Goal: Book appointment/travel/reservation

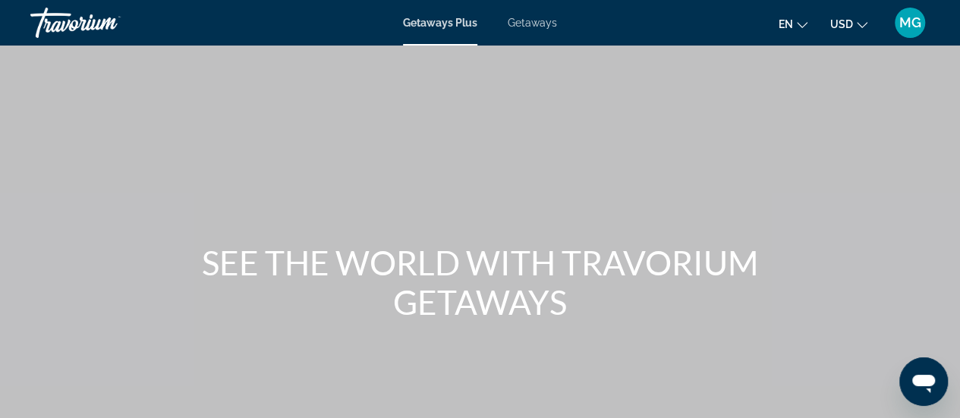
click at [345, 14] on div "Getaways Plus Getaways en English Español Français Italiano Português русский U…" at bounding box center [480, 22] width 960 height 39
click at [442, 20] on span "Getaways Plus" at bounding box center [440, 23] width 74 height 12
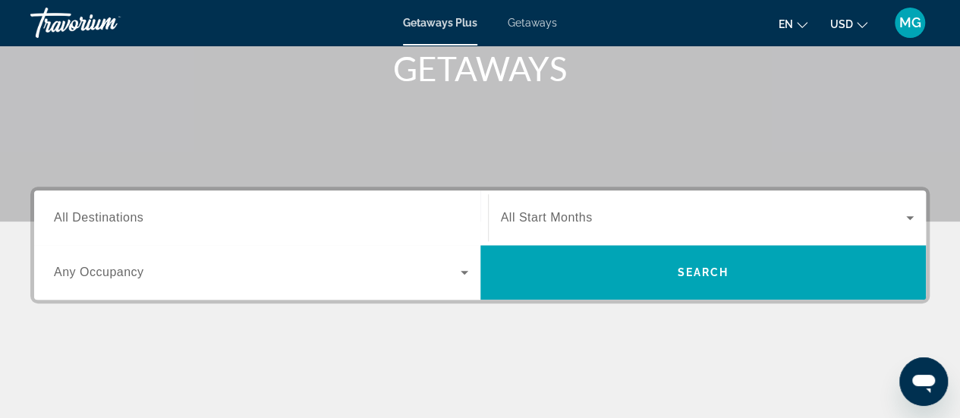
scroll to position [289, 0]
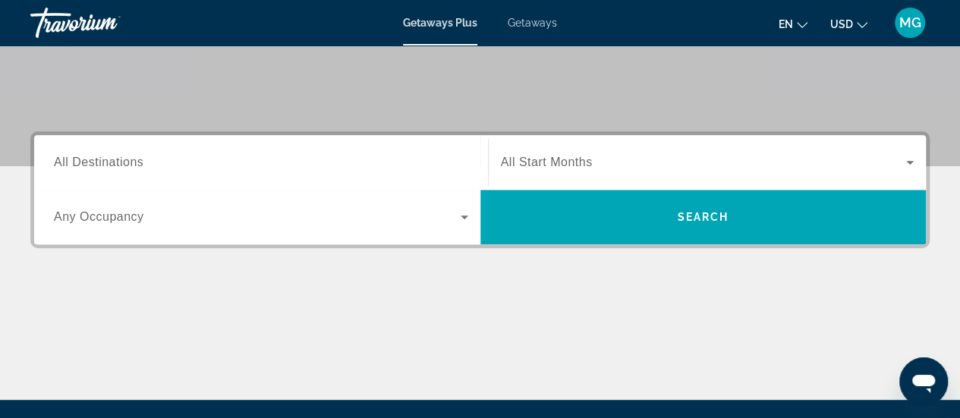
click at [192, 171] on input "Destination All Destinations" at bounding box center [261, 163] width 414 height 18
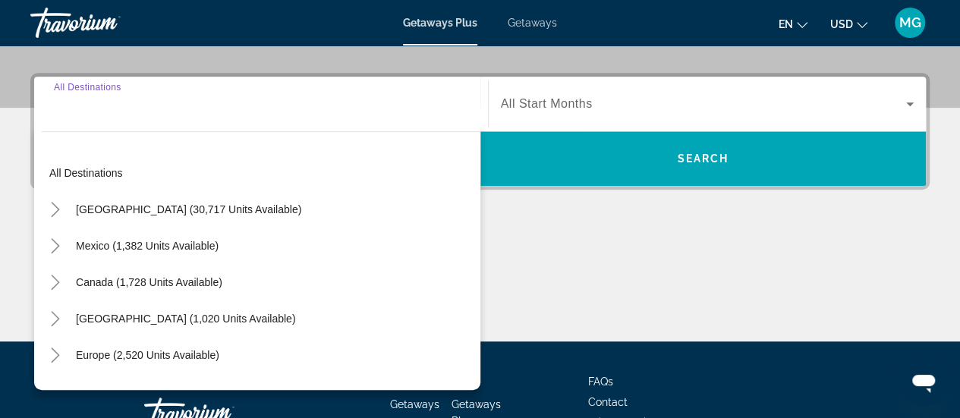
scroll to position [370, 0]
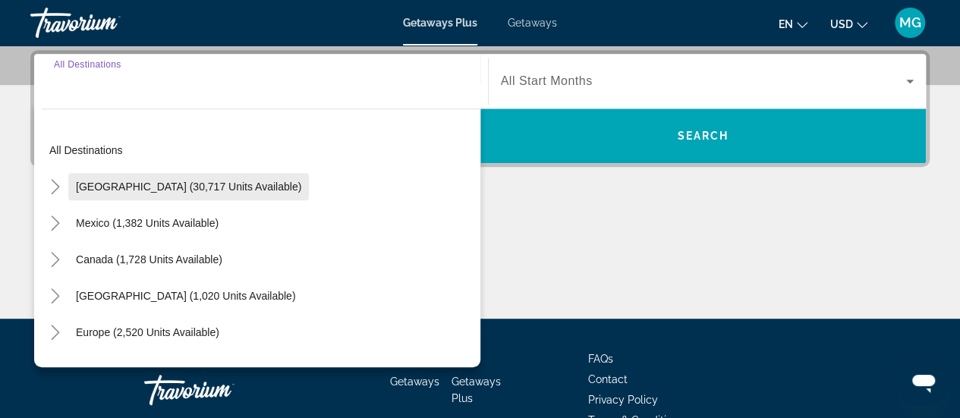
click at [191, 189] on span "[GEOGRAPHIC_DATA] (30,717 units available)" at bounding box center [188, 187] width 225 height 12
type input "**********"
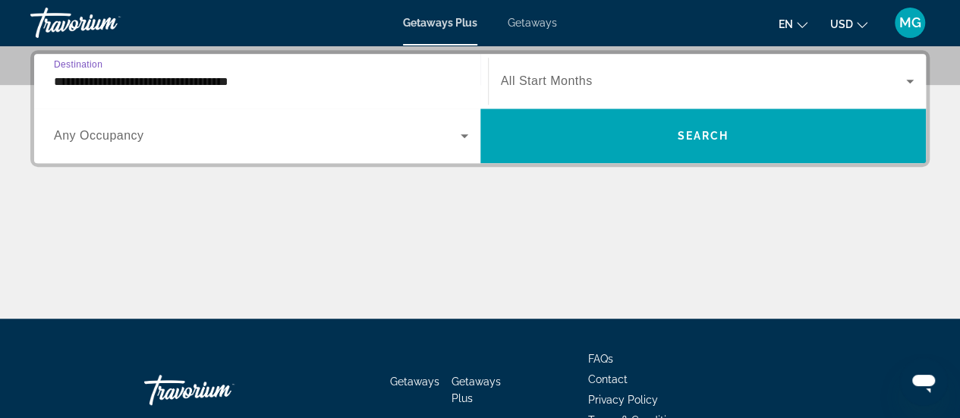
click at [903, 84] on icon "Search widget" at bounding box center [910, 81] width 18 height 18
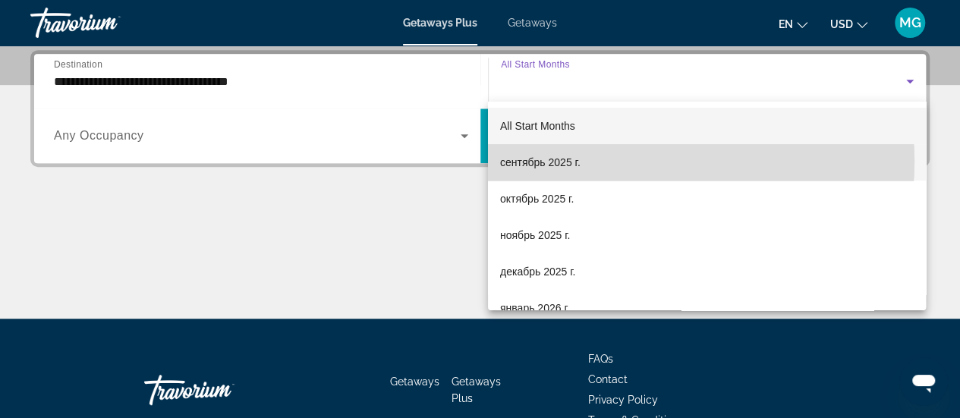
click at [621, 162] on mat-option "сентябрь 2025 г." at bounding box center [707, 162] width 438 height 36
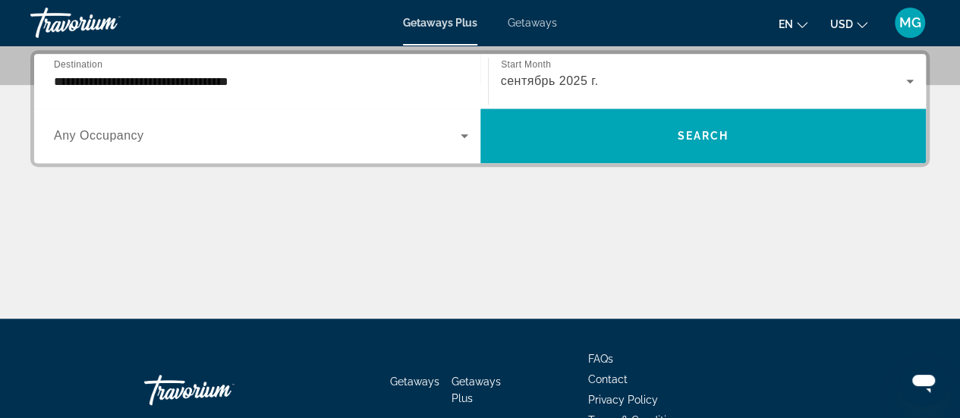
click at [336, 146] on div "Search widget" at bounding box center [261, 136] width 414 height 43
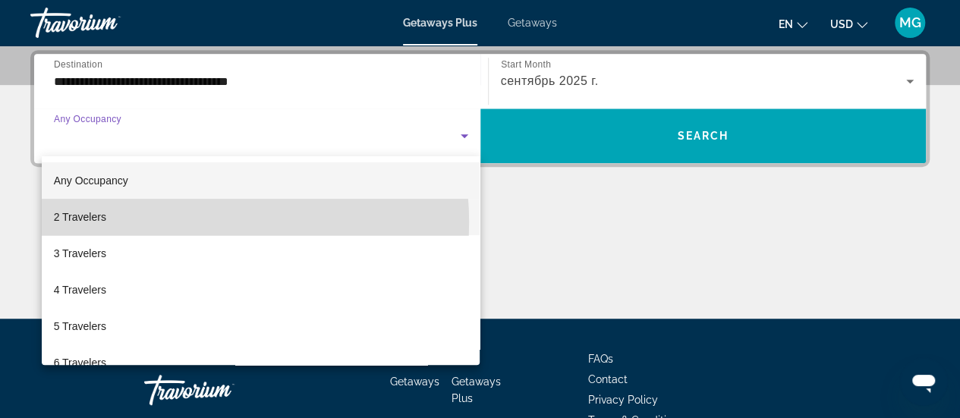
click at [176, 222] on mat-option "2 Travelers" at bounding box center [261, 217] width 439 height 36
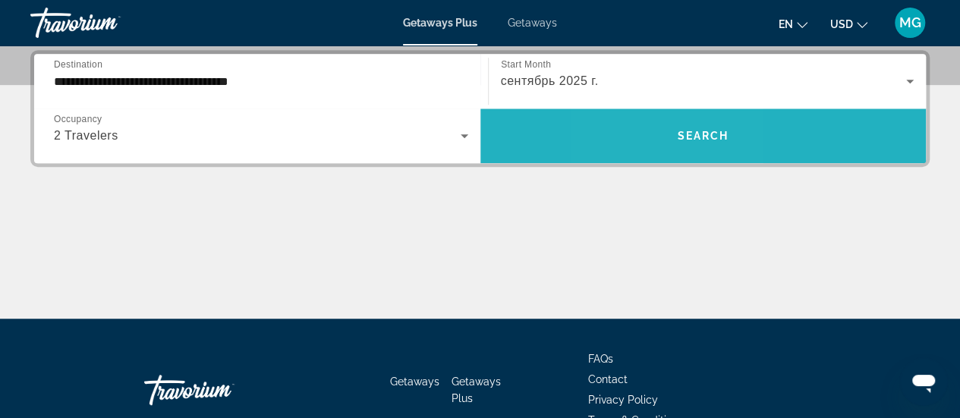
click at [653, 124] on span "Search widget" at bounding box center [703, 136] width 446 height 36
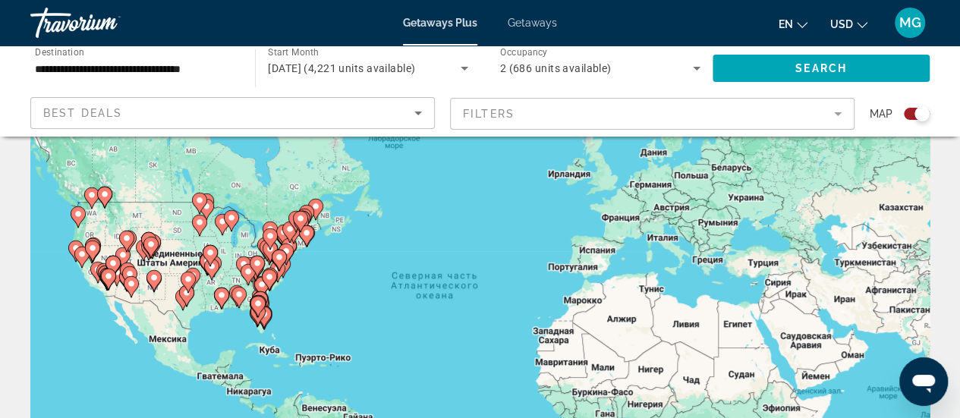
scroll to position [71, 0]
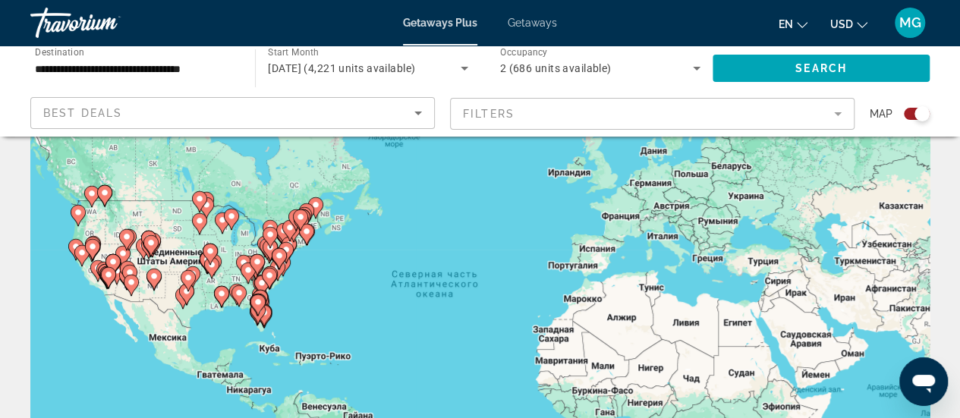
click at [134, 268] on icon "Main content" at bounding box center [129, 276] width 14 height 20
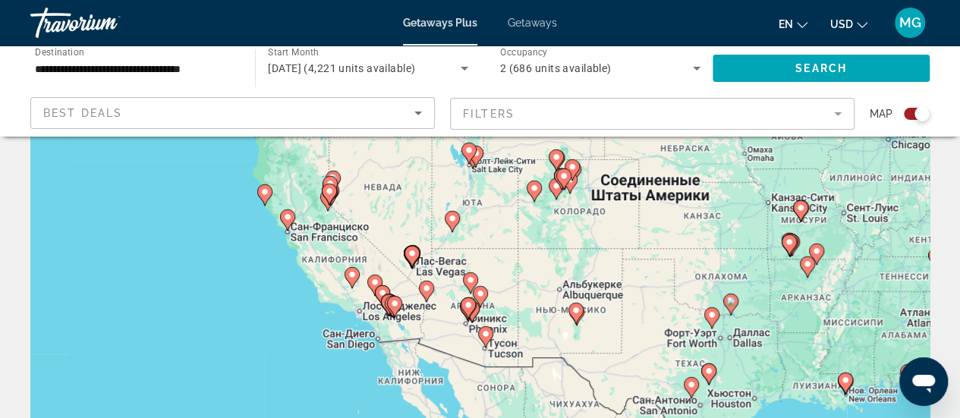
click at [370, 332] on div "Чтобы активировать перетаскивание с помощью клавиатуры, нажмите Alt + Ввод. Пос…" at bounding box center [479, 307] width 899 height 455
click at [373, 332] on div "Чтобы активировать перетаскивание с помощью клавиатуры, нажмите Alt + Ввод. Пос…" at bounding box center [479, 307] width 899 height 455
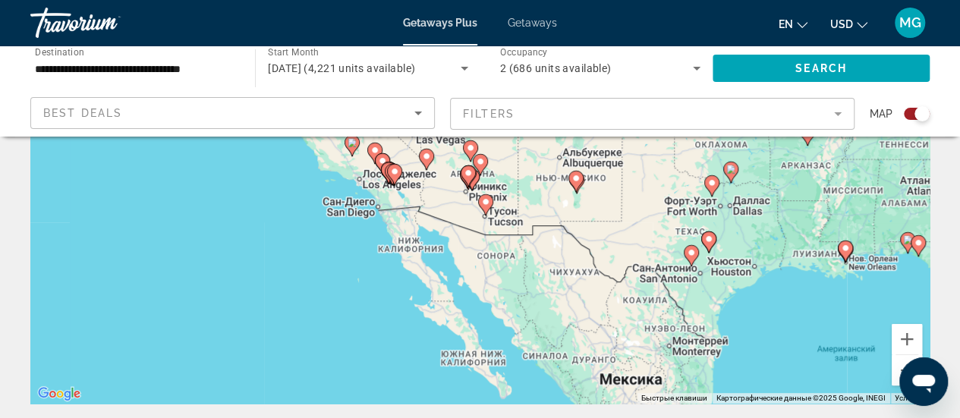
scroll to position [204, 0]
click at [386, 181] on gmp-advanced-marker "Main content" at bounding box center [392, 173] width 15 height 23
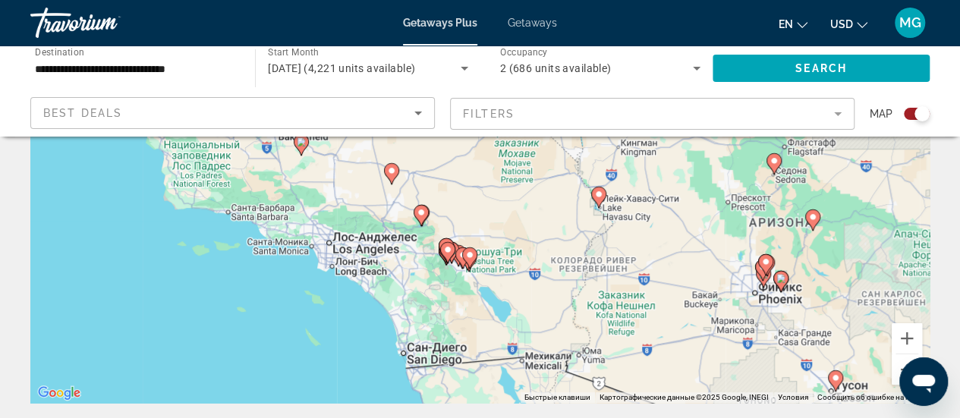
drag, startPoint x: 438, startPoint y: 209, endPoint x: 423, endPoint y: 317, distance: 109.6
click at [423, 317] on div "Чтобы активировать перетаскивание с помощью клавиатуры, нажмите Alt + Ввод. Пос…" at bounding box center [479, 175] width 899 height 455
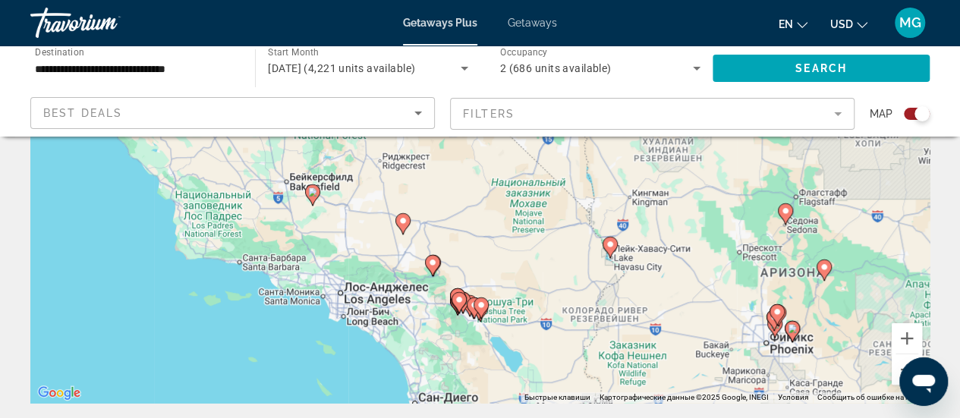
drag, startPoint x: 328, startPoint y: 207, endPoint x: 339, endPoint y: 258, distance: 52.0
click at [339, 258] on div "Чтобы активировать перетаскивание с помощью клавиатуры, нажмите Alt + Ввод. Пос…" at bounding box center [479, 175] width 899 height 455
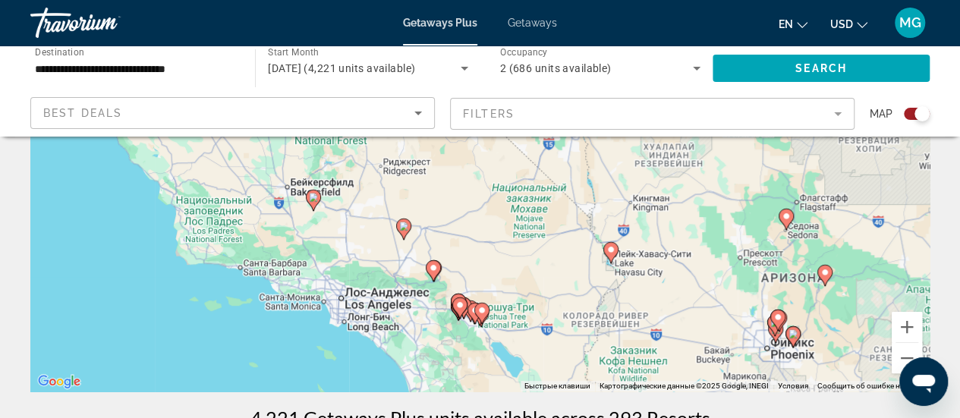
scroll to position [216, 0]
click at [416, 305] on div "Чтобы активировать перетаскивание с помощью клавиатуры, нажмите Alt + Ввод. Пос…" at bounding box center [479, 162] width 899 height 455
click at [427, 288] on div "Чтобы активировать перетаскивание с помощью клавиатуры, нажмите Alt + Ввод. Пос…" at bounding box center [479, 162] width 899 height 455
click at [388, 257] on div "Чтобы активировать перетаскивание с помощью клавиатуры, нажмите Alt + Ввод. Пос…" at bounding box center [479, 162] width 899 height 455
click at [434, 266] on image "Main content" at bounding box center [433, 267] width 9 height 9
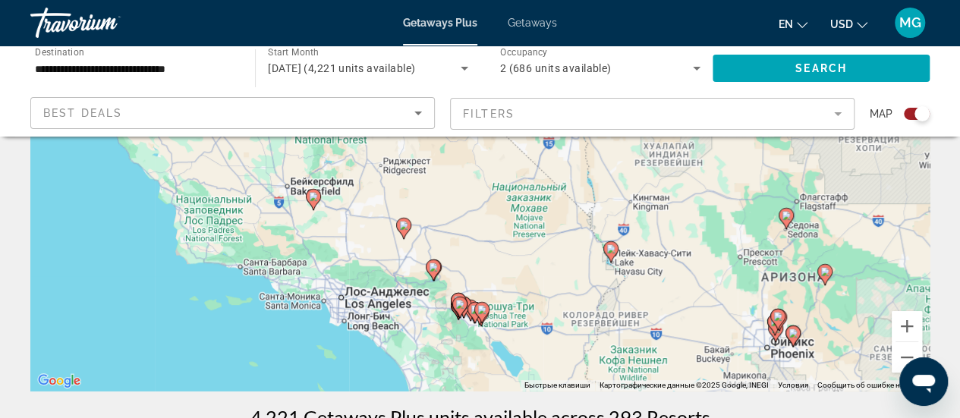
type input "**********"
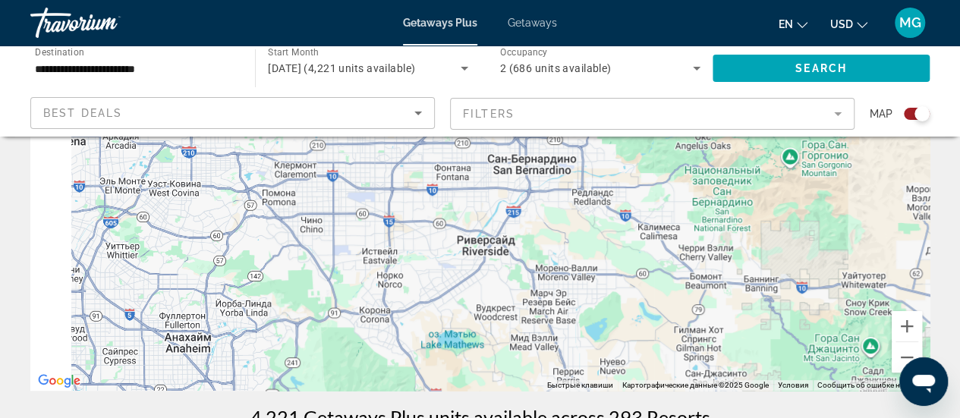
drag, startPoint x: 301, startPoint y: 303, endPoint x: 584, endPoint y: 199, distance: 302.3
click at [584, 199] on div "Чтобы активировать перетаскивание с помощью клавиатуры, нажмите Alt + Ввод. Пос…" at bounding box center [479, 162] width 899 height 455
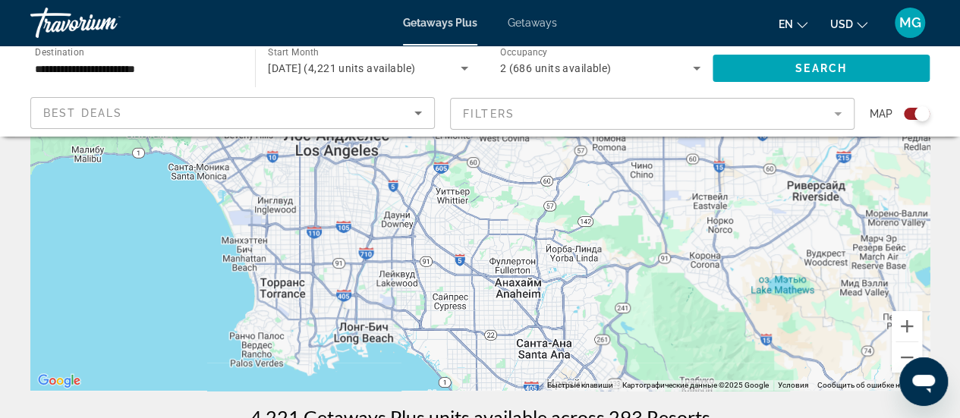
drag, startPoint x: 231, startPoint y: 295, endPoint x: 549, endPoint y: 257, distance: 320.3
click at [549, 257] on div "Чтобы активировать перетаскивание с помощью клавиатуры, нажмите Alt + Ввод. Пос…" at bounding box center [479, 162] width 899 height 455
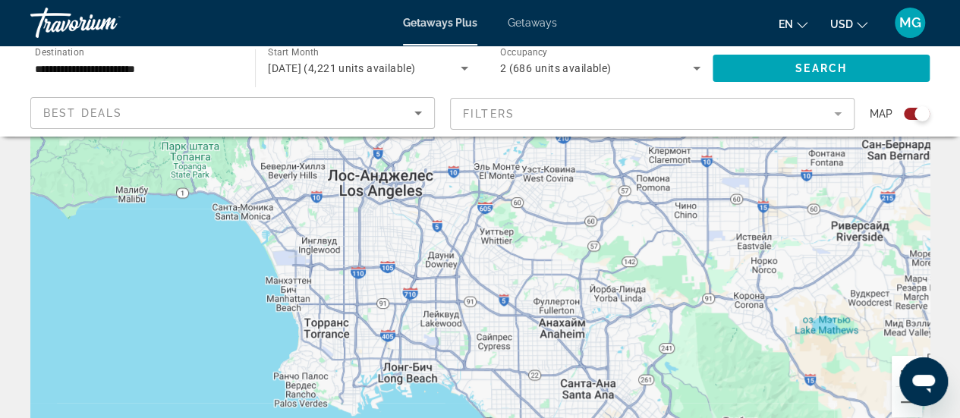
scroll to position [162, 0]
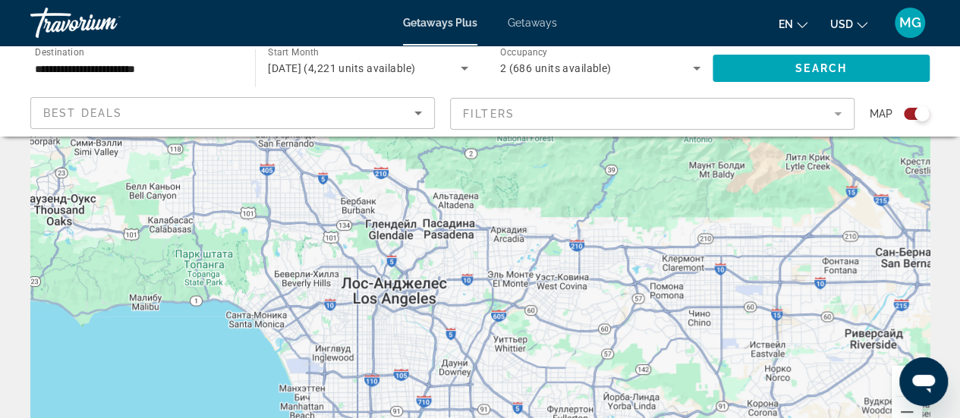
drag, startPoint x: 409, startPoint y: 382, endPoint x: 417, endPoint y: 452, distance: 70.2
click at [417, 257] on html "**********" at bounding box center [480, 47] width 960 height 418
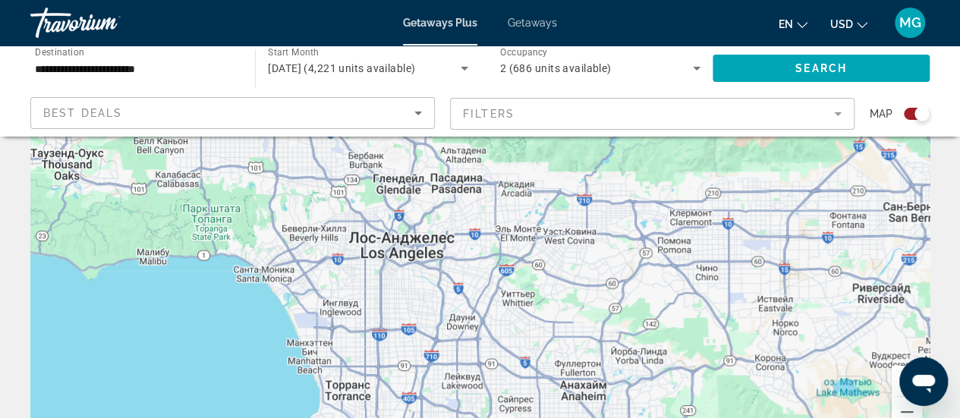
drag, startPoint x: 402, startPoint y: 298, endPoint x: 448, endPoint y: 172, distance: 134.2
click at [448, 172] on div "Чтобы активировать перетаскивание с помощью клавиатуры, нажмите Alt + Ввод. Пос…" at bounding box center [479, 217] width 899 height 455
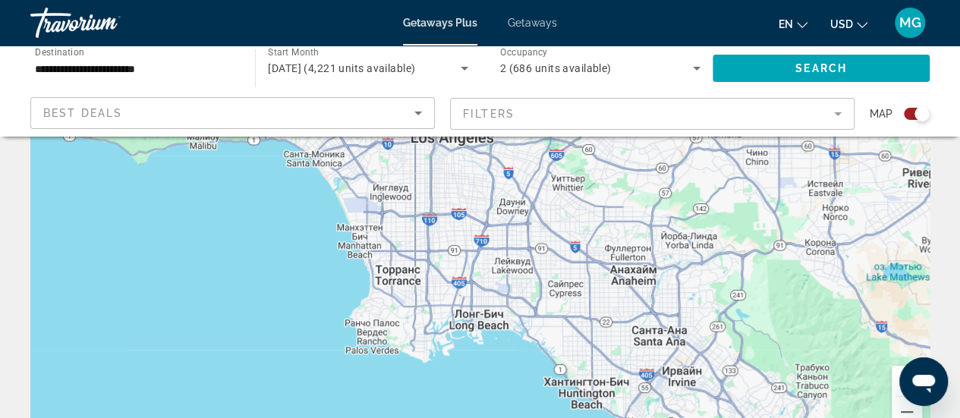
click at [531, 226] on div "Чтобы активировать перетаскивание с помощью клавиатуры, нажмите Alt + Ввод. Пос…" at bounding box center [479, 217] width 899 height 455
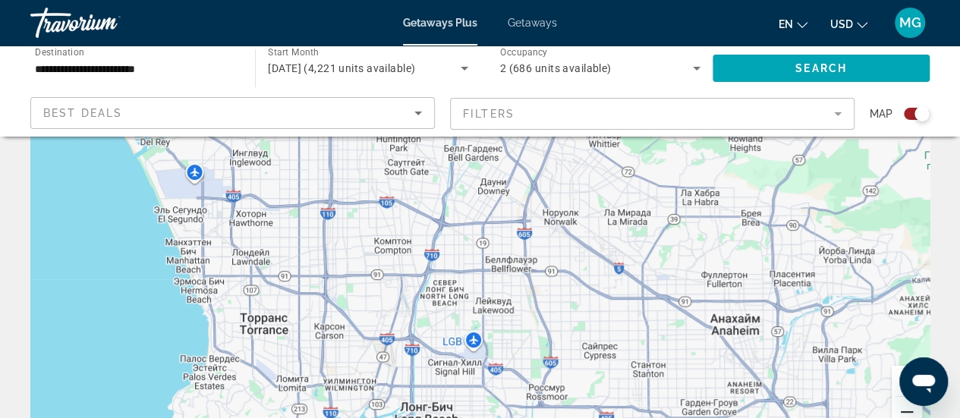
click at [903, 406] on button "Уменьшить" at bounding box center [907, 412] width 30 height 30
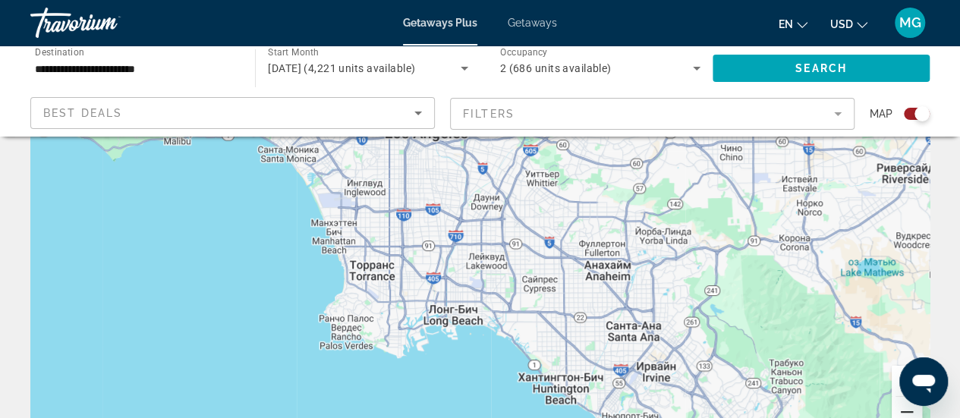
click at [903, 406] on button "Уменьшить" at bounding box center [907, 412] width 30 height 30
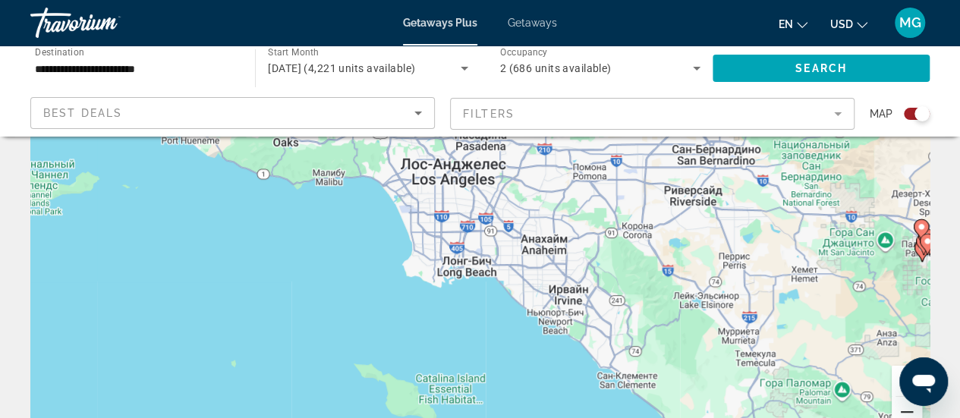
click at [898, 405] on button "Уменьшить" at bounding box center [907, 412] width 30 height 30
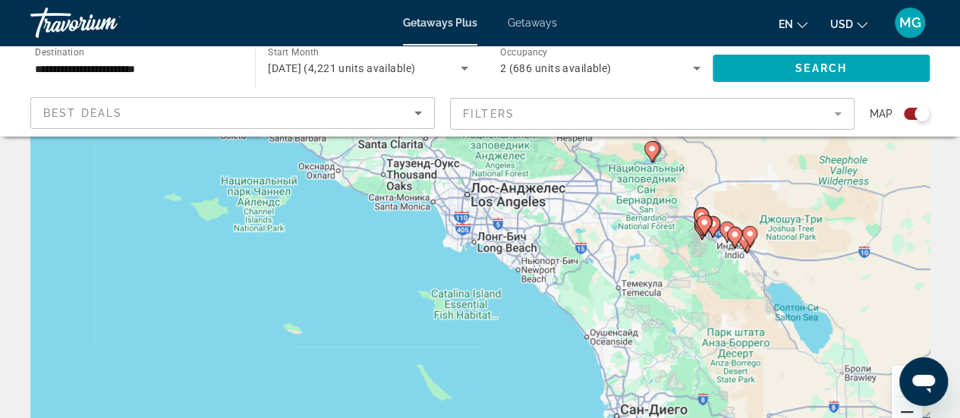
click at [898, 405] on button "Уменьшить" at bounding box center [907, 412] width 30 height 30
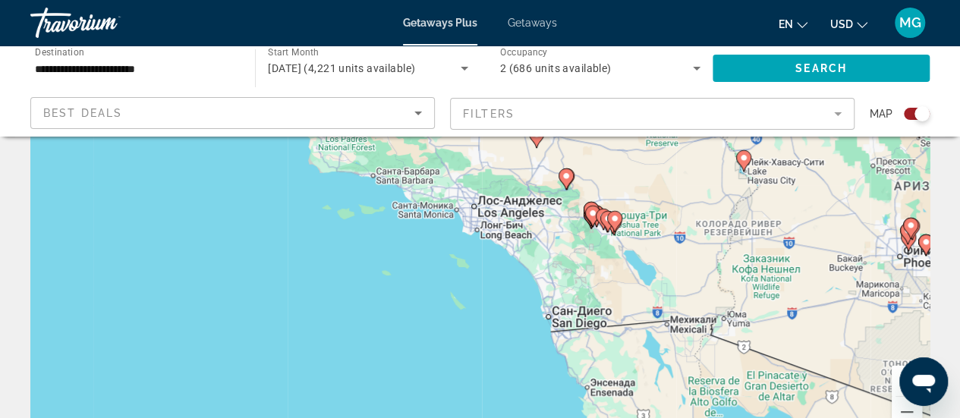
click at [565, 314] on div "Чтобы активировать перетаскивание с помощью клавиатуры, нажмите Alt + Ввод. Пос…" at bounding box center [479, 217] width 899 height 455
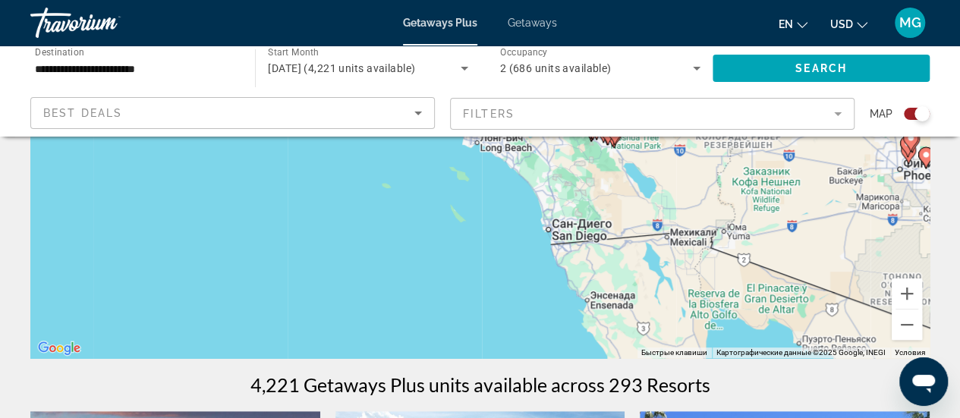
scroll to position [251, 0]
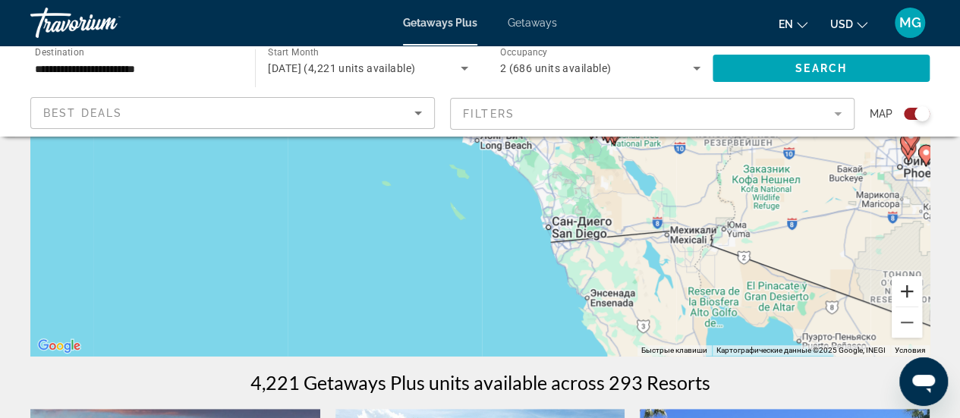
click at [910, 293] on button "Увеличить" at bounding box center [907, 291] width 30 height 30
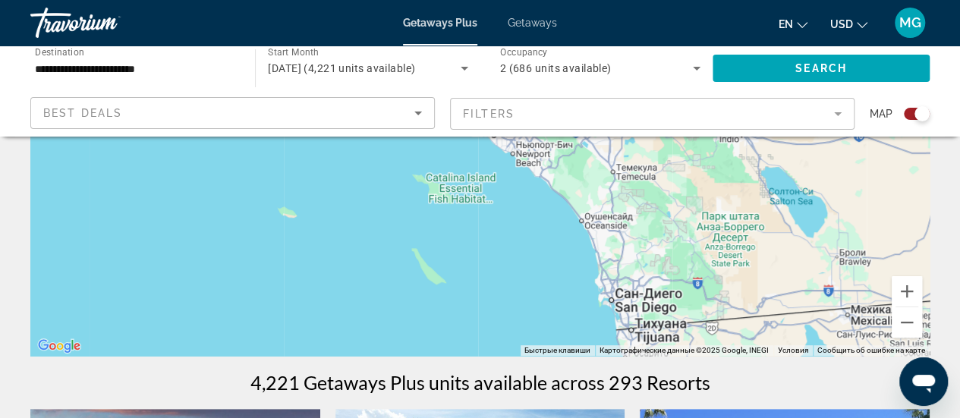
drag, startPoint x: 731, startPoint y: 247, endPoint x: 719, endPoint y: 189, distance: 58.9
click at [719, 189] on div "Чтобы активировать перетаскивание с помощью клавиатуры, нажмите Alt + Ввод. Пос…" at bounding box center [479, 128] width 899 height 455
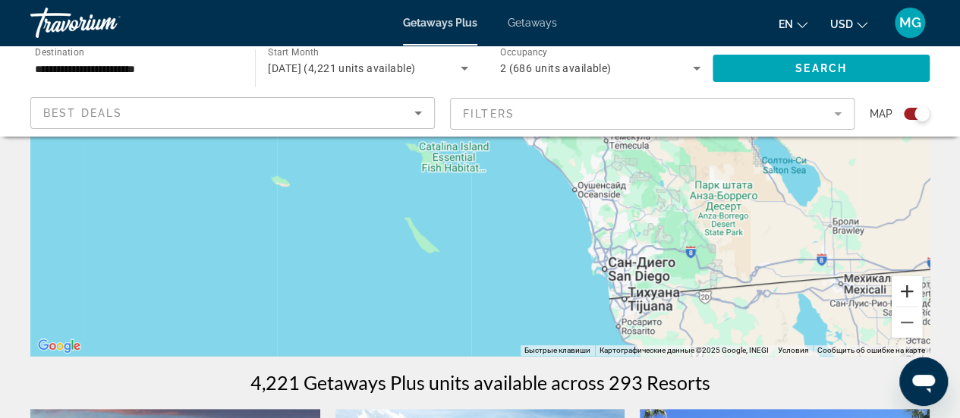
click at [904, 286] on button "Увеличить" at bounding box center [907, 291] width 30 height 30
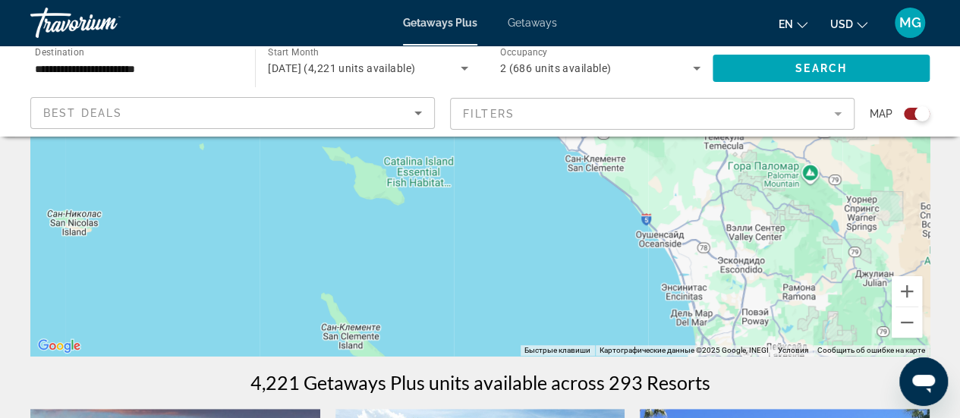
drag, startPoint x: 774, startPoint y: 266, endPoint x: 744, endPoint y: 181, distance: 89.6
click at [744, 181] on div "Чтобы активировать перетаскивание с помощью клавиатуры, нажмите Alt + Ввод. Пос…" at bounding box center [479, 128] width 899 height 455
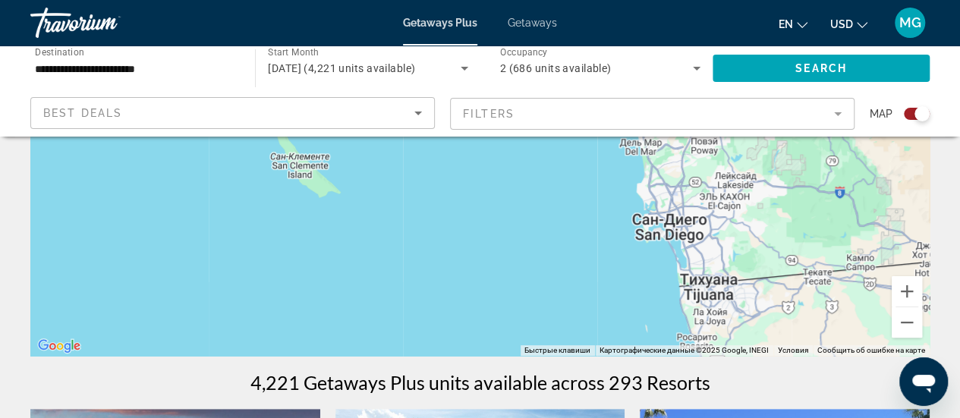
drag, startPoint x: 748, startPoint y: 159, endPoint x: 736, endPoint y: 134, distance: 27.8
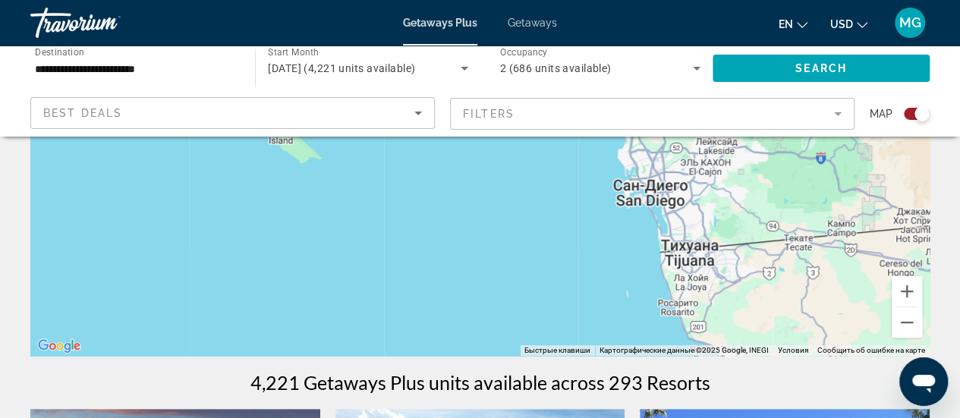
click at [665, 197] on div "Чтобы активировать перетаскивание с помощью клавиатуры, нажмите Alt + Ввод. Пос…" at bounding box center [479, 128] width 899 height 455
click at [665, 196] on div "Чтобы активировать перетаскивание с помощью клавиатуры, нажмите Alt + Ввод. Пос…" at bounding box center [479, 128] width 899 height 455
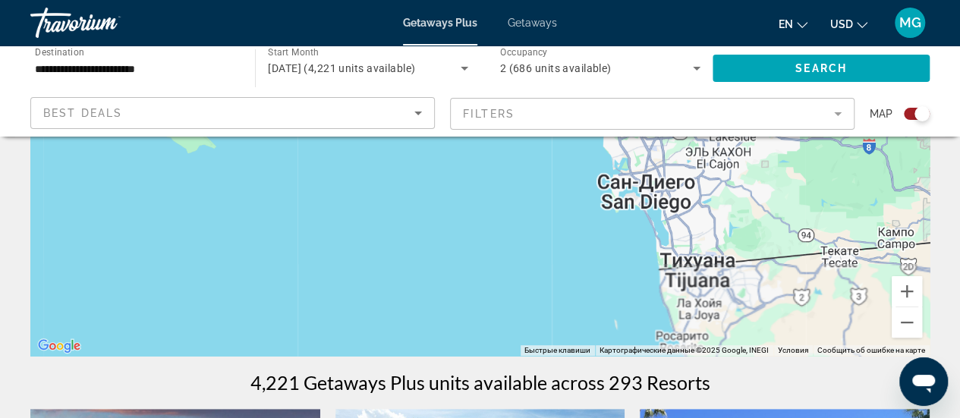
click at [665, 196] on div "Main content" at bounding box center [479, 128] width 899 height 455
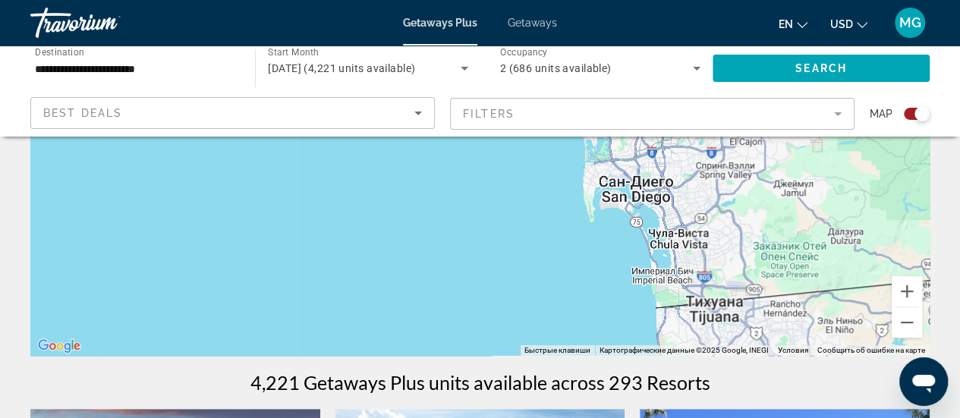
click at [665, 196] on div "Main content" at bounding box center [479, 128] width 899 height 455
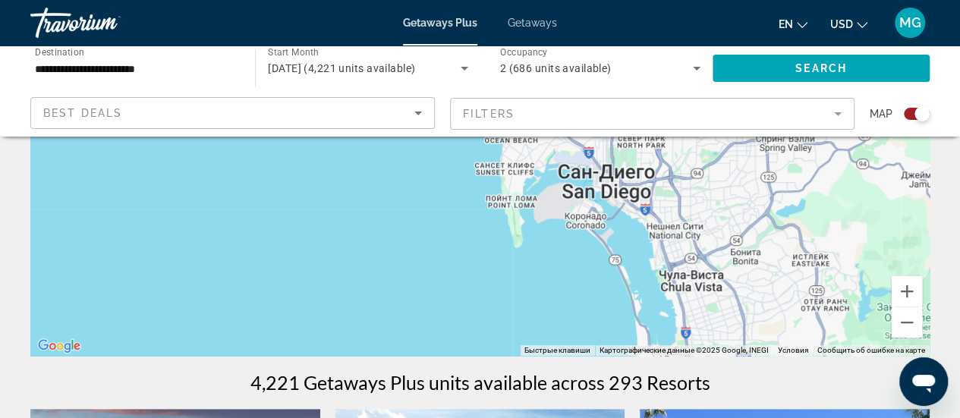
click at [665, 196] on div "Main content" at bounding box center [479, 128] width 899 height 455
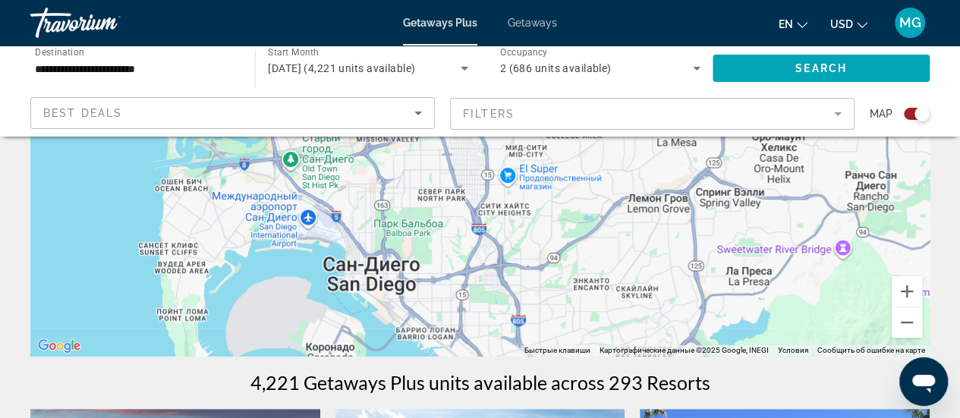
drag, startPoint x: 792, startPoint y: 216, endPoint x: 616, endPoint y: 325, distance: 207.3
click at [616, 325] on div "Main content" at bounding box center [479, 128] width 899 height 455
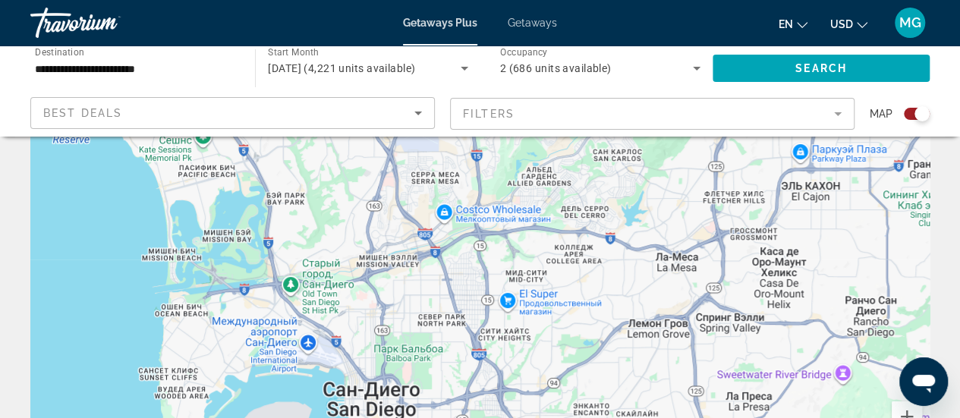
drag, startPoint x: 528, startPoint y: 223, endPoint x: 444, endPoint y: 275, distance: 98.8
click at [444, 275] on div "Main content" at bounding box center [479, 253] width 899 height 455
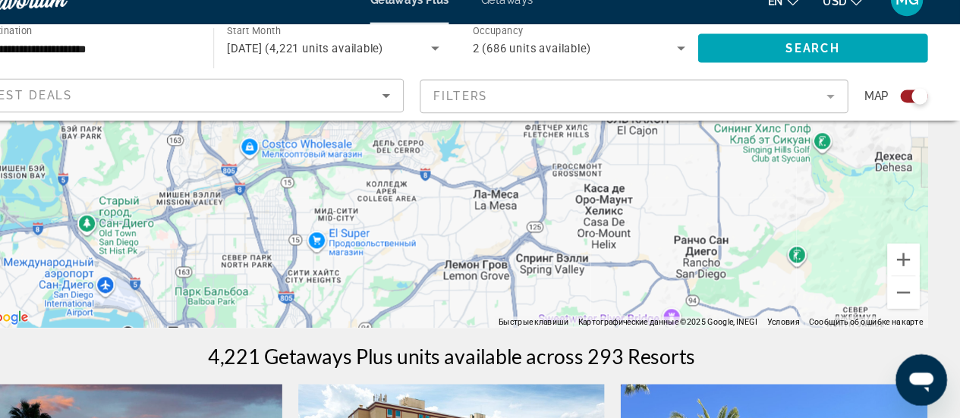
scroll to position [278, 0]
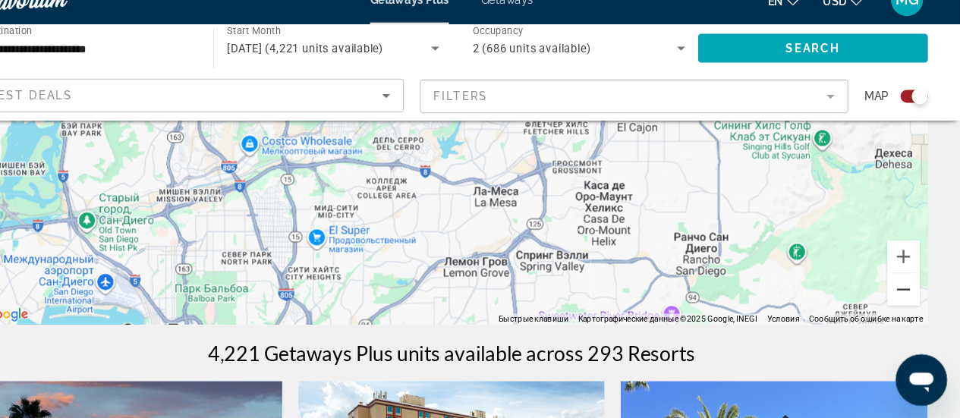
click at [909, 295] on button "Уменьшить" at bounding box center [907, 296] width 30 height 30
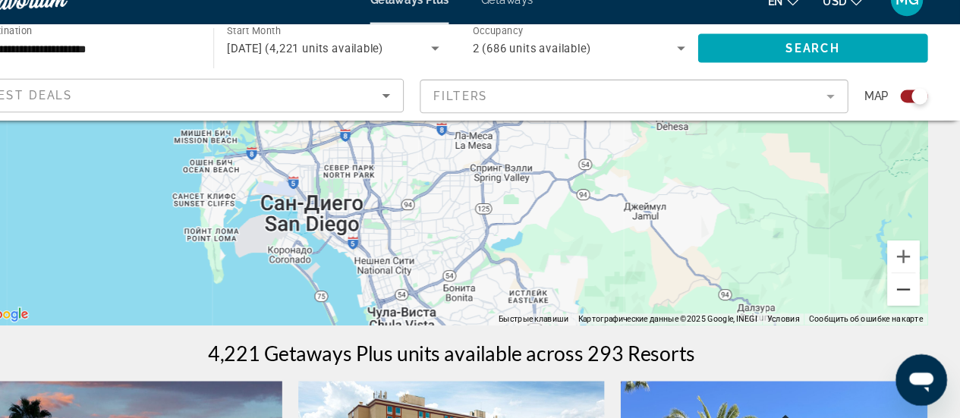
click at [909, 295] on button "Уменьшить" at bounding box center [907, 296] width 30 height 30
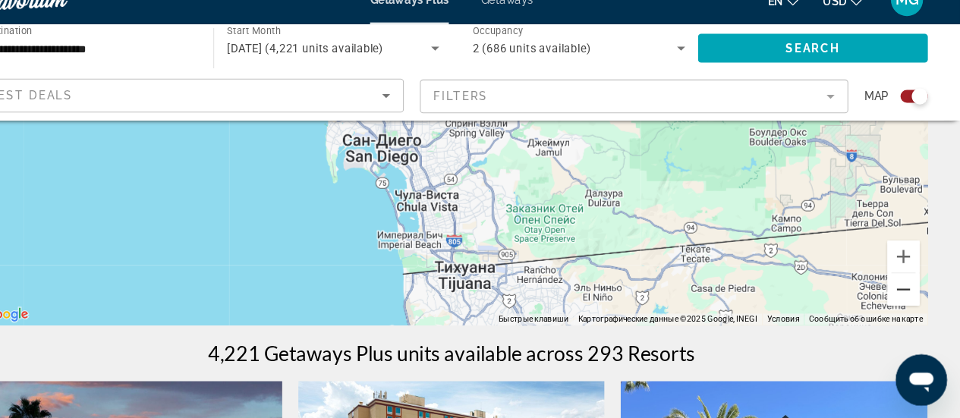
click at [910, 298] on button "Уменьшить" at bounding box center [907, 296] width 30 height 30
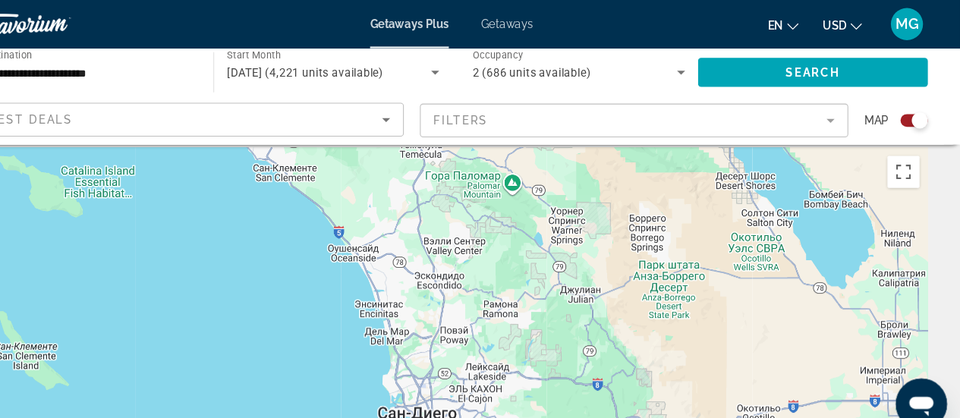
scroll to position [0, 0]
